Goal: Information Seeking & Learning: Learn about a topic

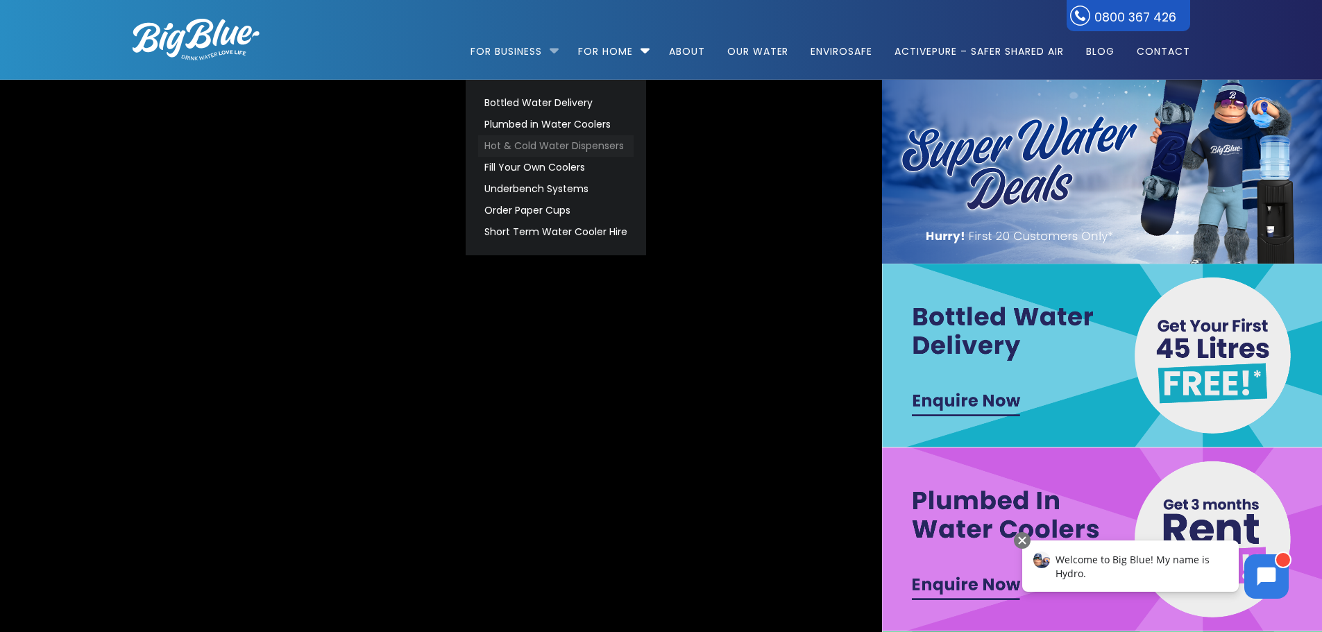
click at [526, 145] on link "Hot & Cold Water Dispensers" at bounding box center [555, 146] width 155 height 22
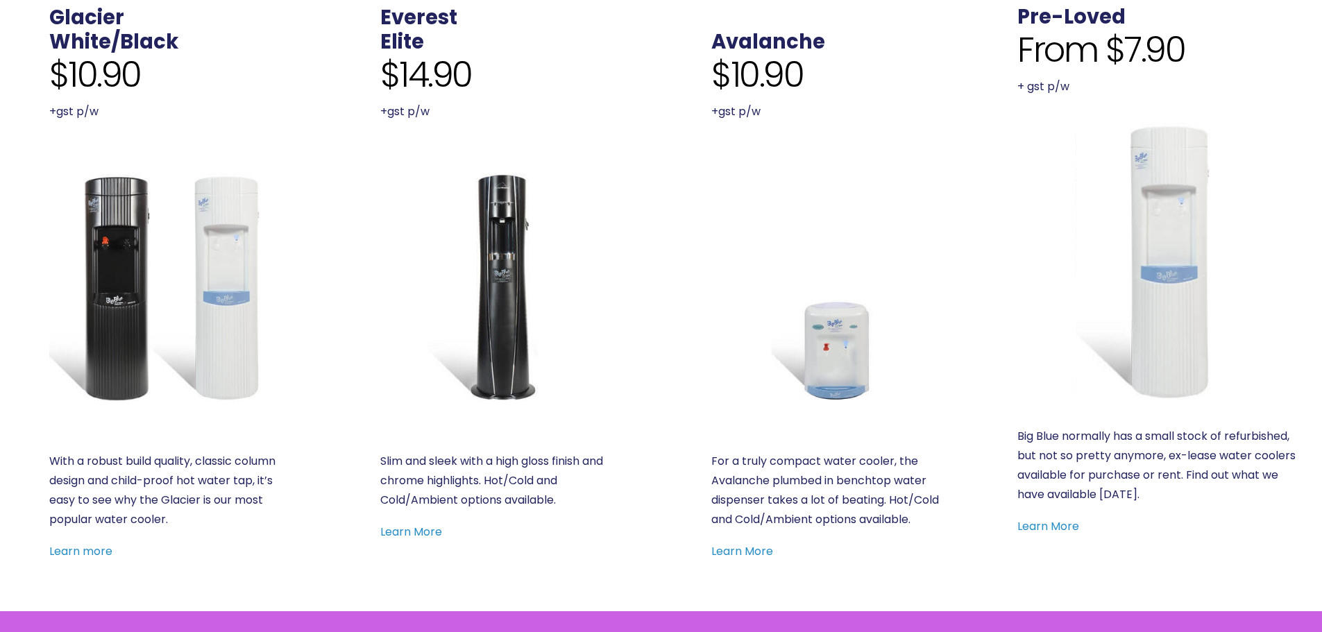
scroll to position [625, 0]
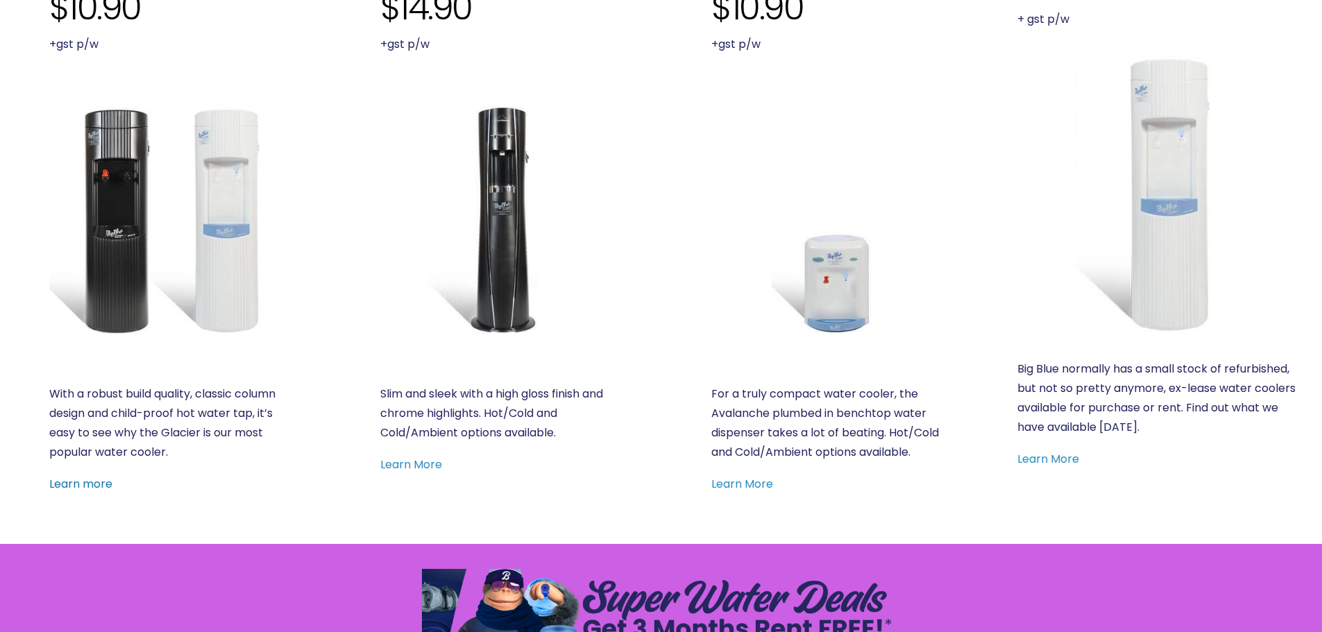
click at [94, 484] on link "Learn more" at bounding box center [80, 484] width 63 height 16
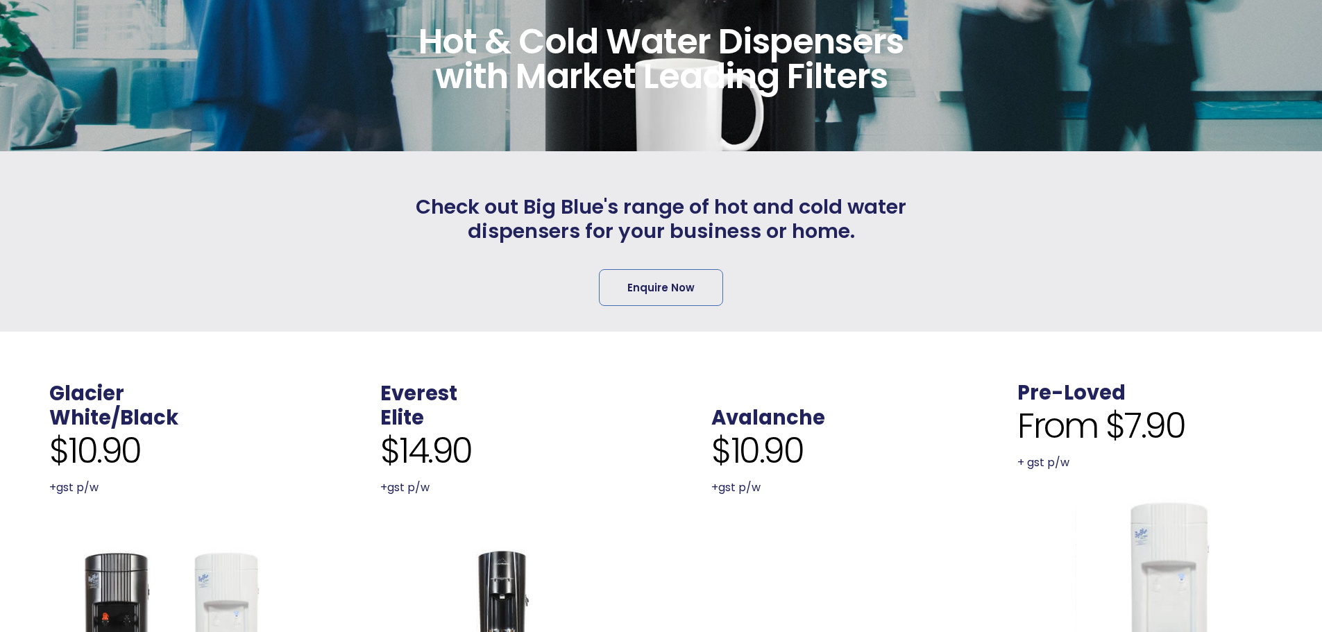
scroll to position [0, 0]
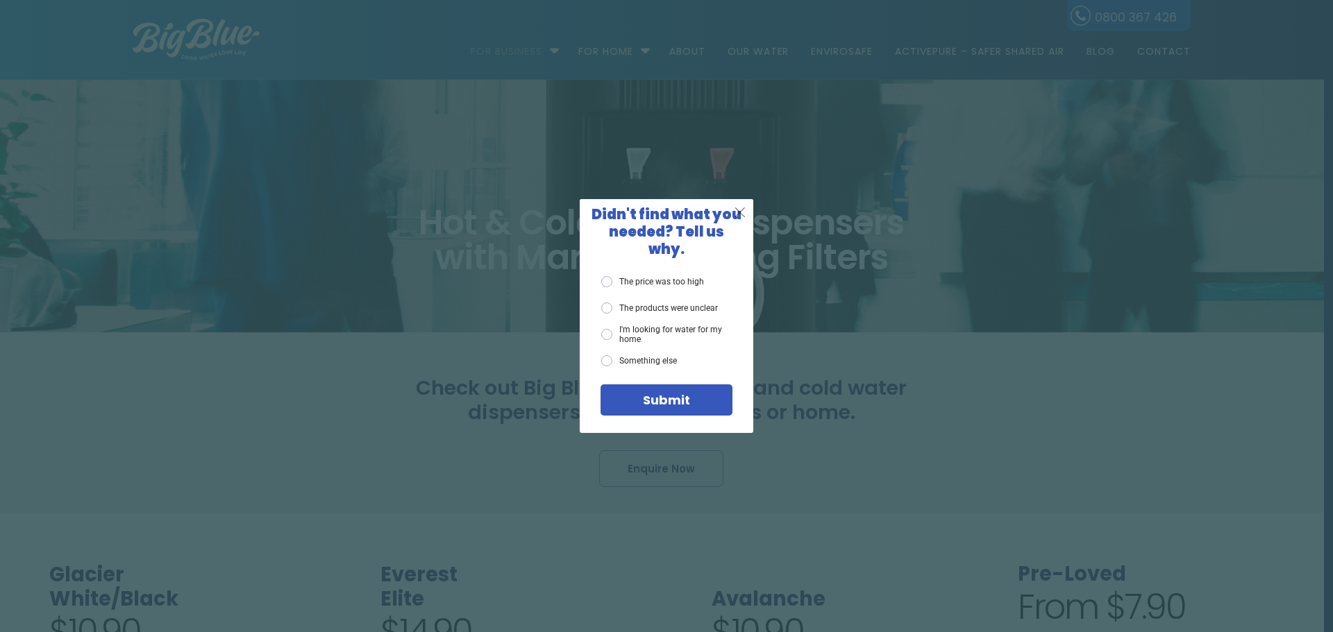
click at [743, 216] on span "X" at bounding box center [740, 211] width 12 height 17
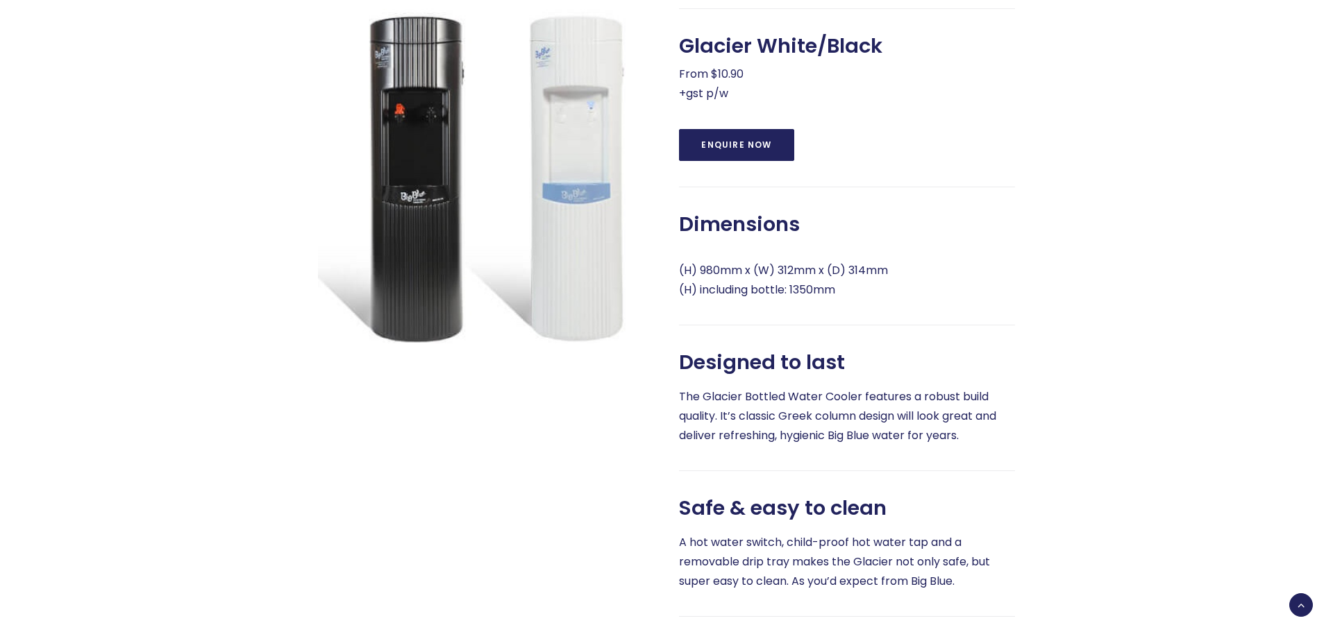
scroll to position [625, 0]
